Goal: Answer question/provide support

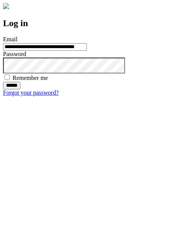
type input "**********"
click at [20, 89] on input "******" at bounding box center [11, 86] width 17 height 8
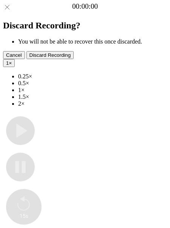
type input "**********"
